Goal: Check status

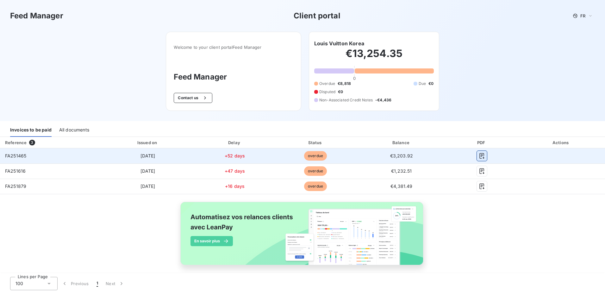
click at [479, 156] on icon "button" at bounding box center [482, 156] width 6 height 6
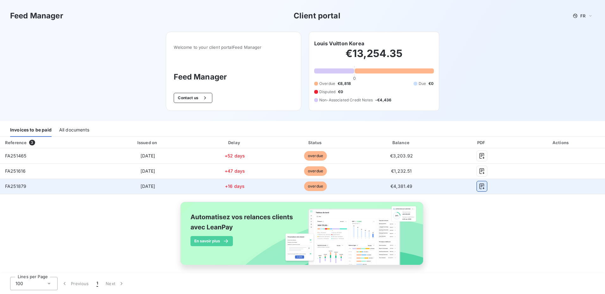
click at [479, 189] on icon "button" at bounding box center [482, 186] width 6 height 6
click at [479, 186] on icon "button" at bounding box center [482, 186] width 6 height 6
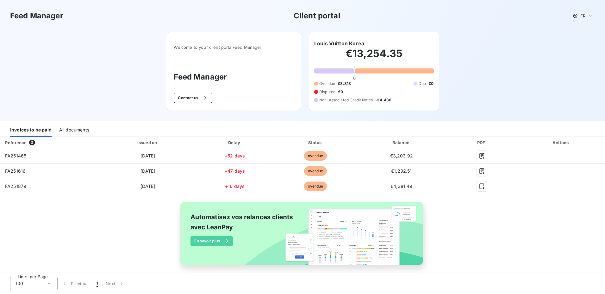
click at [456, 214] on div "Reference 3 Issued on Delay Status Balance PDF Actions FA251465 [DATE] +52 days…" at bounding box center [302, 208] width 605 height 143
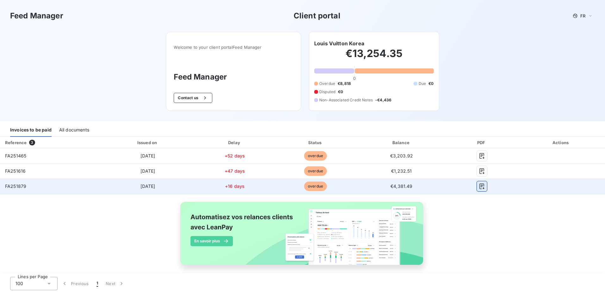
click at [477, 190] on button "button" at bounding box center [482, 186] width 10 height 10
click at [479, 187] on icon "button" at bounding box center [482, 186] width 6 height 6
